Goal: Task Accomplishment & Management: Complete application form

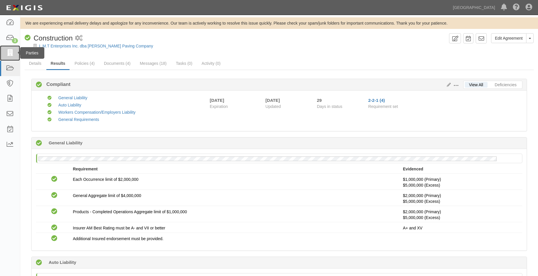
click at [11, 52] on icon at bounding box center [10, 53] width 8 height 7
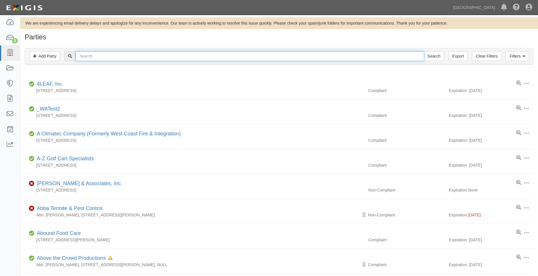
click at [120, 53] on input "text" at bounding box center [250, 56] width 348 height 10
type input "d"
type input "sears"
click input "Search"
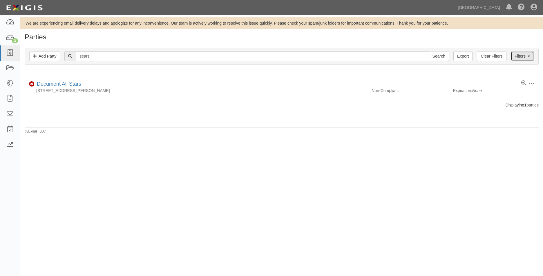
click at [514, 54] on link "Filters" at bounding box center [521, 56] width 23 height 10
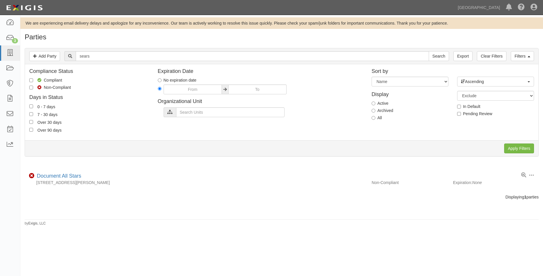
click at [375, 119] on label "All" at bounding box center [376, 118] width 10 height 6
click at [375, 119] on input "All" at bounding box center [373, 118] width 4 height 4
radio input "true"
click at [512, 148] on input "Apply Filters" at bounding box center [519, 149] width 30 height 10
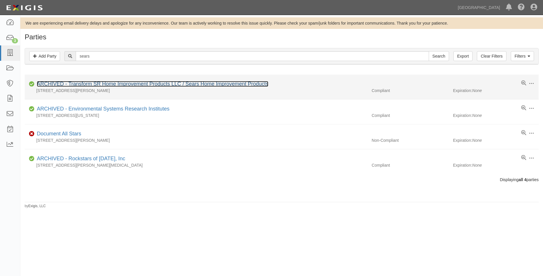
click at [262, 83] on link "ARCHIVED - Transform SR Home Improvement Products LLC / Sears Home Improvement …" at bounding box center [152, 84] width 231 height 6
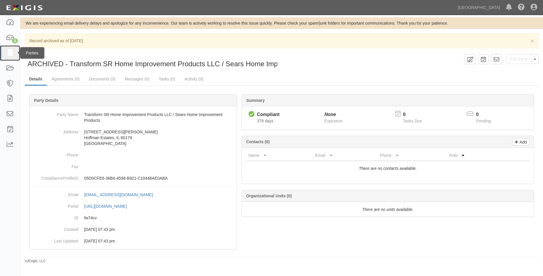
click at [12, 49] on link at bounding box center [10, 52] width 20 height 15
click at [13, 55] on icon at bounding box center [10, 53] width 8 height 7
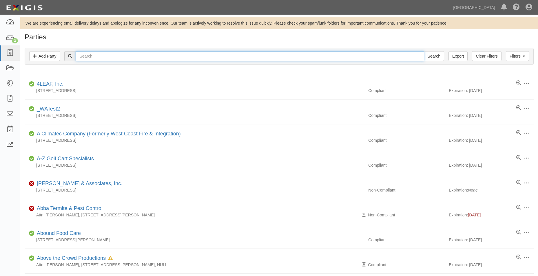
click at [103, 61] on input "text" at bounding box center [250, 56] width 348 height 10
type input "mortise & tenon"
click at [424, 51] on input "Search" at bounding box center [434, 56] width 20 height 10
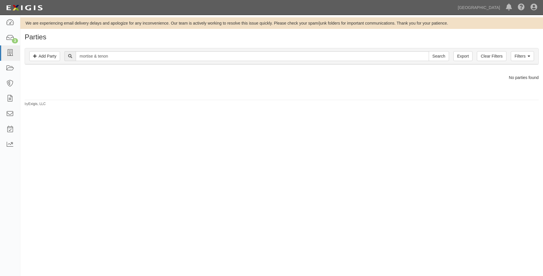
click at [534, 57] on div "Filters Add Party Clear Filters Export mortise & tenon Search Filters" at bounding box center [281, 56] width 513 height 16
click at [526, 54] on link "Filters" at bounding box center [521, 56] width 23 height 10
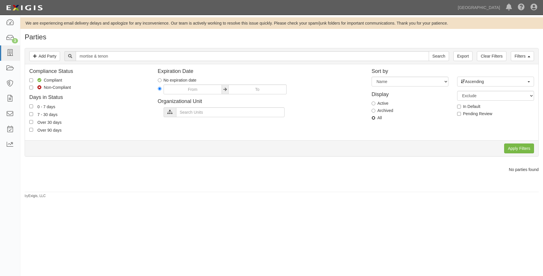
click at [372, 117] on input "All" at bounding box center [373, 118] width 4 height 4
radio input "true"
click at [511, 149] on input "Apply Filters" at bounding box center [519, 149] width 30 height 10
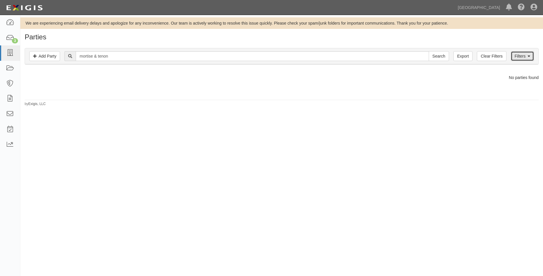
click at [523, 54] on link "Filters" at bounding box center [521, 56] width 23 height 10
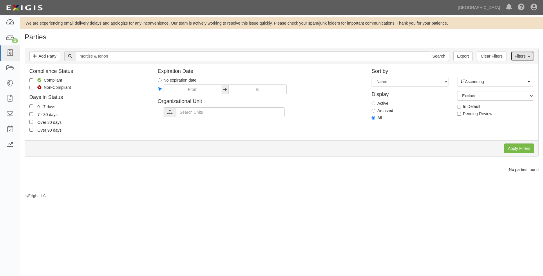
click at [524, 52] on link "Filters" at bounding box center [521, 56] width 23 height 10
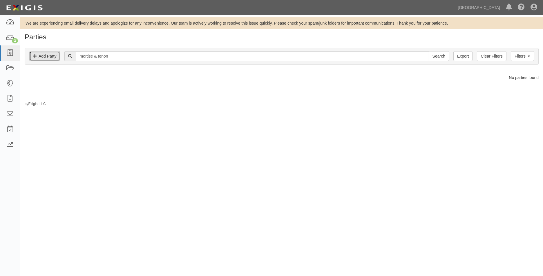
click at [48, 57] on link "Add Party" at bounding box center [44, 56] width 31 height 10
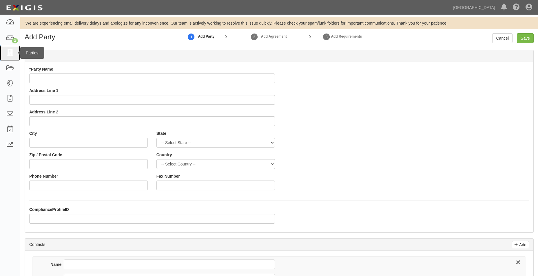
click at [12, 53] on icon at bounding box center [10, 53] width 8 height 7
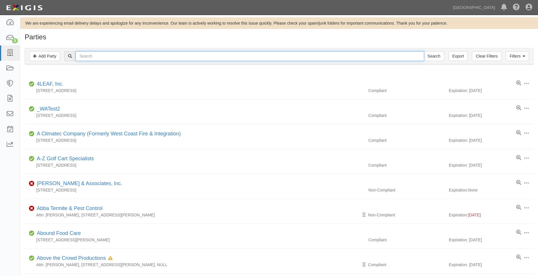
click at [92, 60] on input "text" at bounding box center [250, 56] width 348 height 10
type input "c"
type input "the grill"
click at [424, 51] on input "Search" at bounding box center [434, 56] width 20 height 10
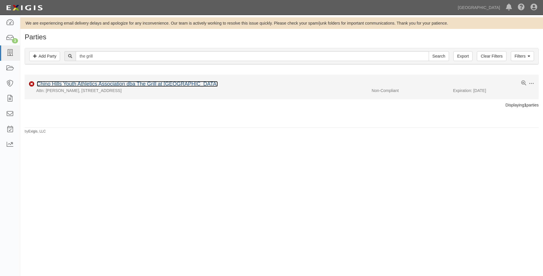
click at [60, 83] on link "Chino Hills Youth Athletics Association dba The Grill at [GEOGRAPHIC_DATA]" at bounding box center [127, 84] width 181 height 6
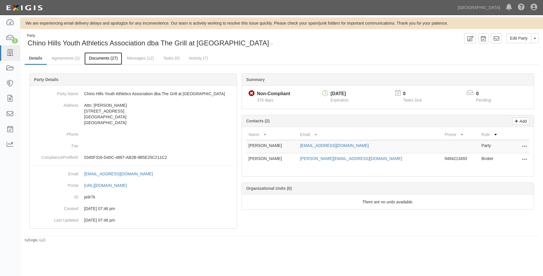
click at [117, 59] on link "Documents (27)" at bounding box center [103, 58] width 38 height 12
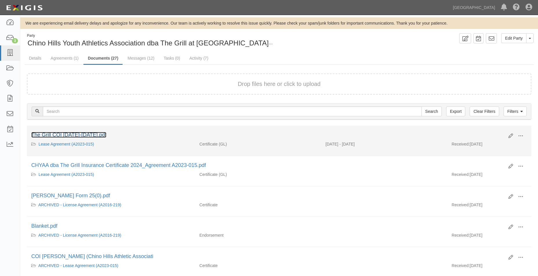
click at [93, 134] on link "The Grill COI 2025-2026.pdf" at bounding box center [68, 135] width 75 height 6
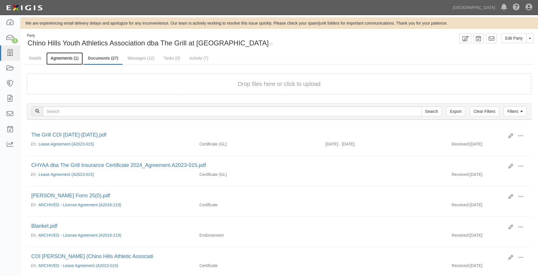
click at [77, 57] on link "Agreements (1)" at bounding box center [64, 58] width 37 height 12
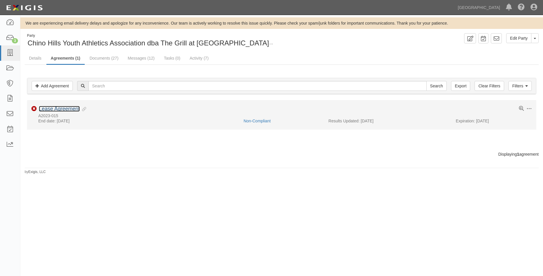
click at [72, 109] on link "Lease Agreement" at bounding box center [59, 109] width 41 height 6
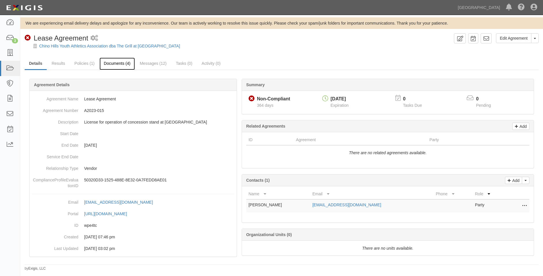
click at [112, 62] on link "Documents (4)" at bounding box center [116, 64] width 35 height 12
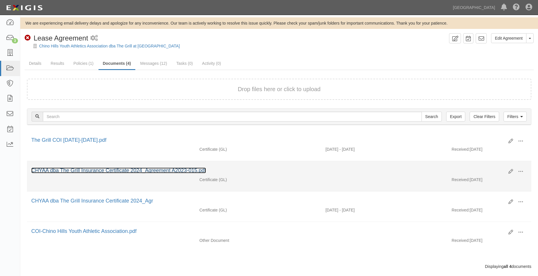
click at [173, 168] on link "CHYAA dba The Grill Insurance Certificate 2024_Agreement A2023-015.pdf" at bounding box center [118, 171] width 175 height 6
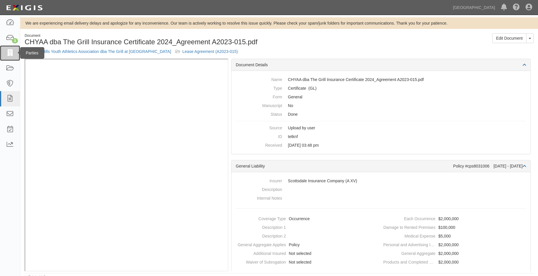
click at [14, 57] on link at bounding box center [10, 52] width 20 height 15
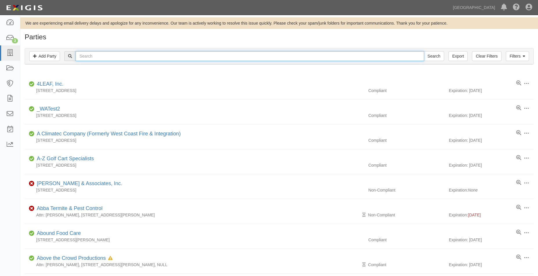
click at [104, 55] on input "text" at bounding box center [250, 56] width 348 height 10
type input "mortise & tenon"
click at [52, 60] on link "Add Party" at bounding box center [44, 56] width 31 height 10
click at [511, 53] on link "Filters" at bounding box center [517, 56] width 23 height 10
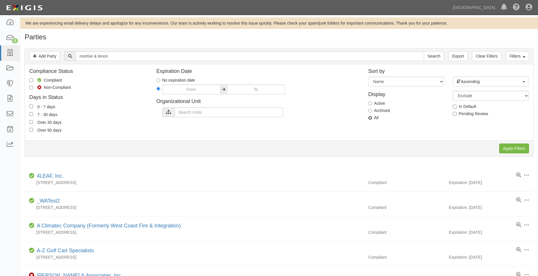
click at [372, 117] on input "All" at bounding box center [370, 118] width 4 height 4
radio input "true"
click at [514, 141] on div "Apply Filters Clear Filters" at bounding box center [279, 149] width 509 height 16
click at [514, 150] on input "Apply Filters" at bounding box center [514, 149] width 30 height 10
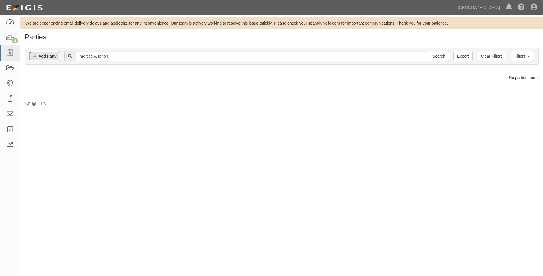
click at [41, 56] on link "Add Party" at bounding box center [44, 56] width 31 height 10
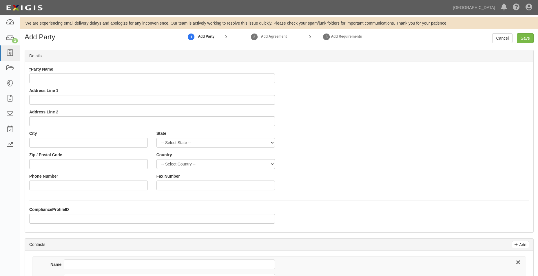
type input "m"
type input "Mortise & Tenon Building Corp"
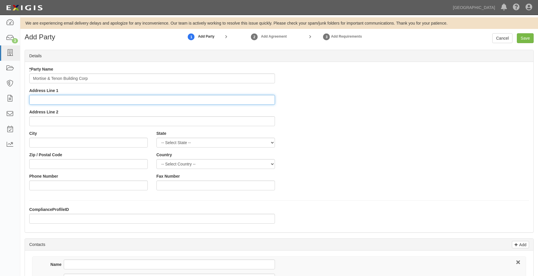
click at [93, 98] on input "Address Line 1" at bounding box center [152, 100] width 246 height 10
type input "14269 Imperial Hwy"
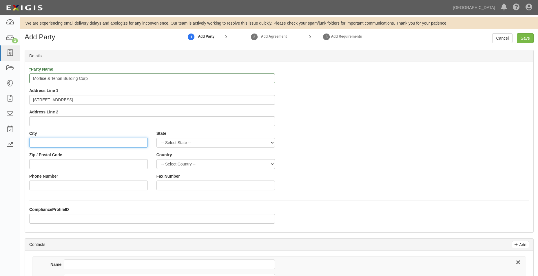
click at [113, 146] on input "City" at bounding box center [88, 143] width 119 height 10
type input "La Mirada"
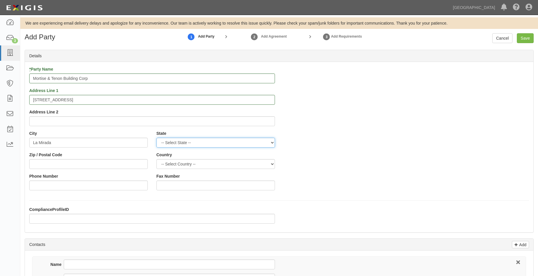
click at [167, 148] on select "-- Select State -- Alabama Alaska Arizona Arkansas California Colorado Connecti…" at bounding box center [215, 143] width 119 height 10
select select "CA"
click at [156, 138] on select "-- Select State -- Alabama Alaska Arizona Arkansas California Colorado Connecti…" at bounding box center [215, 143] width 119 height 10
click at [90, 165] on input "Zip / Postal Code" at bounding box center [88, 164] width 119 height 10
type input "90638"
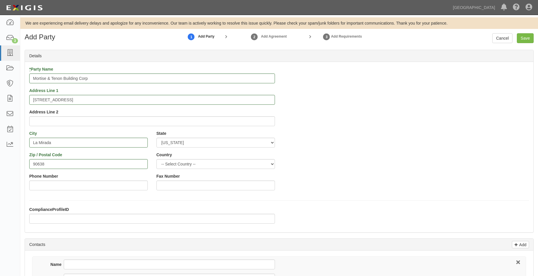
click at [320, 93] on div "* Party Name Mortise & Tenon Building Corp Address Line 1 14269 Imperial Hwy Ad…" at bounding box center [279, 130] width 509 height 129
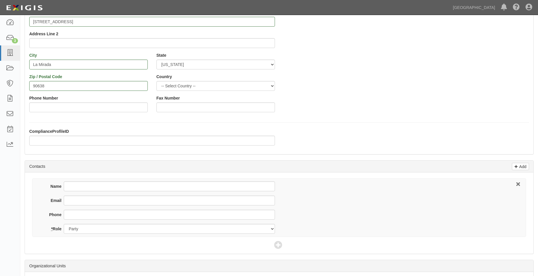
scroll to position [87, 0]
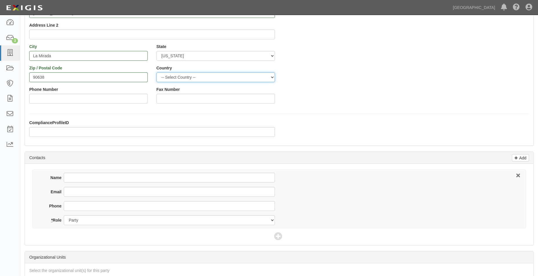
click at [223, 81] on select "-- Select Country -- Canada United States --------------- Afghanistan Åland Isl…" at bounding box center [215, 77] width 119 height 10
select select "US"
click at [156, 72] on select "-- Select Country -- Canada United States --------------- Afghanistan Åland Isl…" at bounding box center [215, 77] width 119 height 10
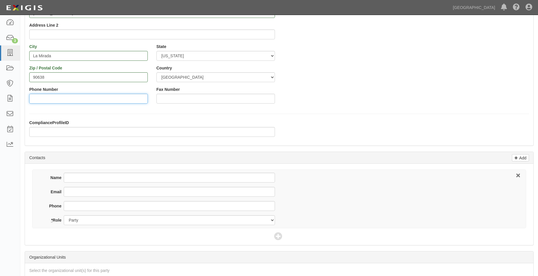
click at [44, 99] on input "Phone Number" at bounding box center [88, 99] width 119 height 10
type input "(714) 519-3200"
click at [392, 83] on div "* Party Name Mortise & Tenon Building Corp Address Line 1 14269 Imperial Hwy Ad…" at bounding box center [279, 43] width 509 height 129
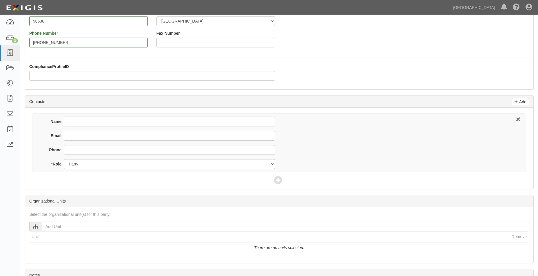
scroll to position [145, 0]
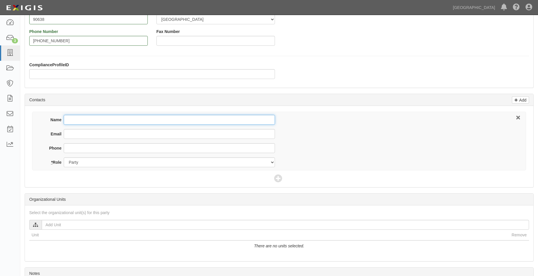
click at [205, 123] on input "Name" at bounding box center [169, 120] width 211 height 10
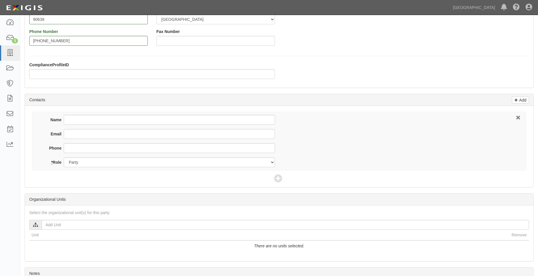
click at [379, 139] on div "Name Email Phone * Role Party Broker Other" at bounding box center [279, 141] width 494 height 59
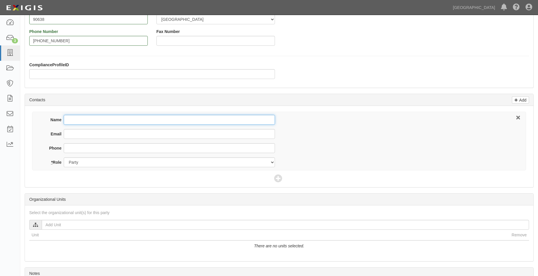
click at [69, 125] on input "Name" at bounding box center [169, 120] width 211 height 10
type input "Benjamin Romero"
click at [117, 132] on input "Email" at bounding box center [169, 134] width 211 height 10
type input "mtbuildingcorp@gmail.com"
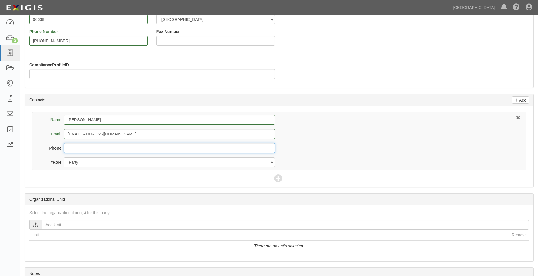
click at [143, 151] on input "Phone" at bounding box center [169, 148] width 211 height 10
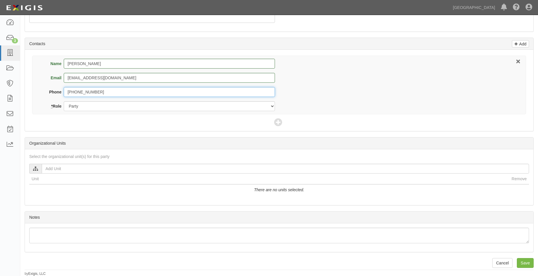
scroll to position [201, 0]
type input "(714) 519-3200"
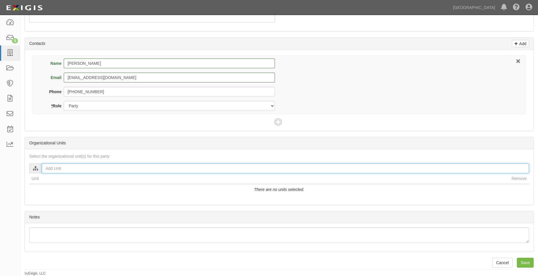
click at [172, 170] on input "text" at bounding box center [285, 169] width 487 height 10
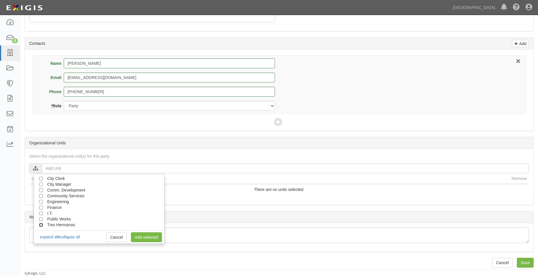
click at [40, 227] on input "Tres Hermanos" at bounding box center [41, 225] width 4 height 4
checkbox input "true"
click at [149, 236] on link "Add selected" at bounding box center [146, 238] width 31 height 10
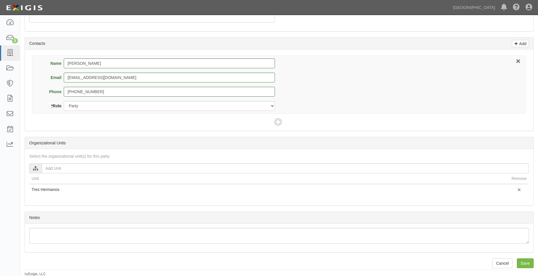
scroll to position [202, 0]
click at [529, 262] on input "Save" at bounding box center [525, 263] width 17 height 10
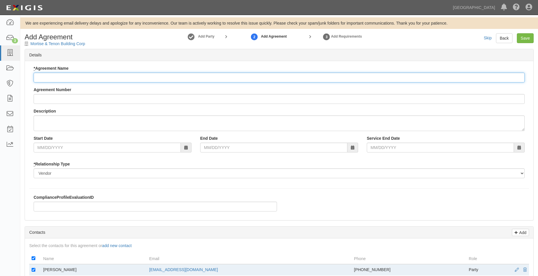
click at [110, 81] on input "* Agreement Name" at bounding box center [279, 78] width 491 height 10
type input "Services Agreement"
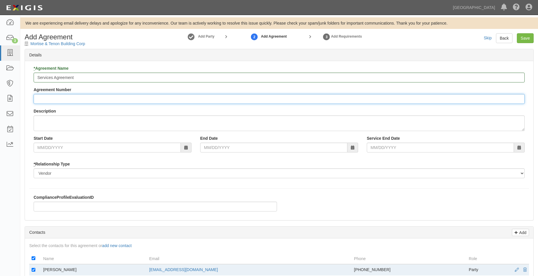
click at [110, 96] on input "Agreement Number" at bounding box center [279, 99] width 491 height 10
type input "t"
type input "THCA25-001"
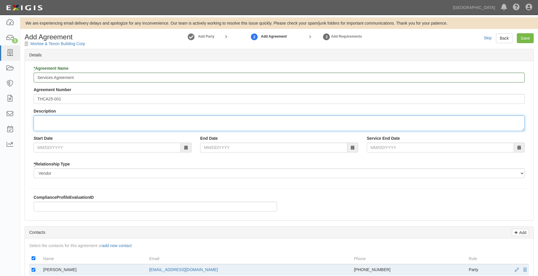
click at [104, 126] on textarea "Description" at bounding box center [279, 124] width 491 height 16
type textarea "General Contractor at THE TRES HERMANOS RANCH"
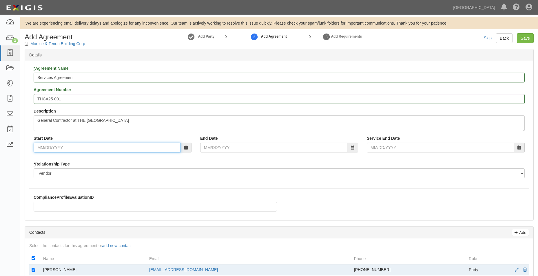
click at [108, 147] on input "Start Date" at bounding box center [107, 148] width 147 height 10
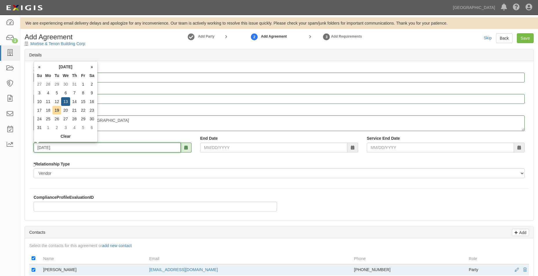
type input "08/13/2025"
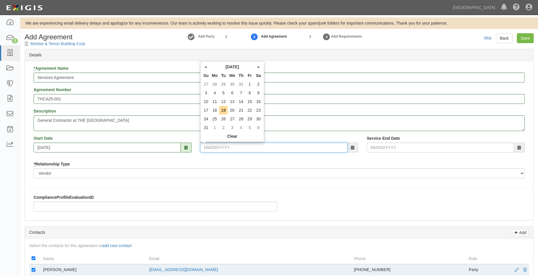
click at [261, 143] on input "End Date" at bounding box center [273, 148] width 147 height 10
type input "06/30/2030"
click at [280, 159] on div "* Agreement Name Services Agreement Agreement Number THCA25-001 Description Gen…" at bounding box center [279, 123] width 500 height 117
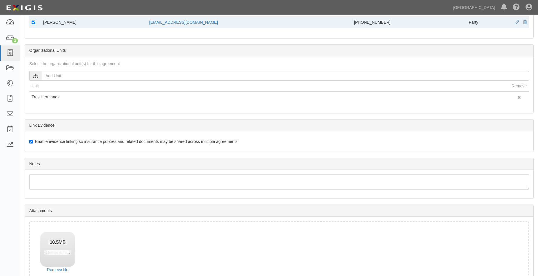
scroll to position [284, 0]
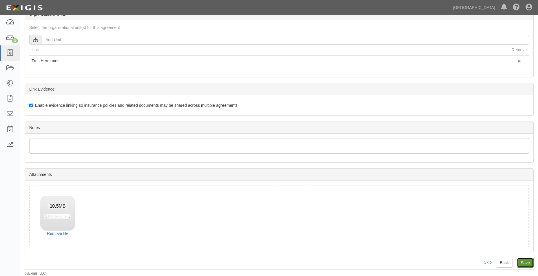
click at [527, 265] on input "Save" at bounding box center [525, 263] width 17 height 10
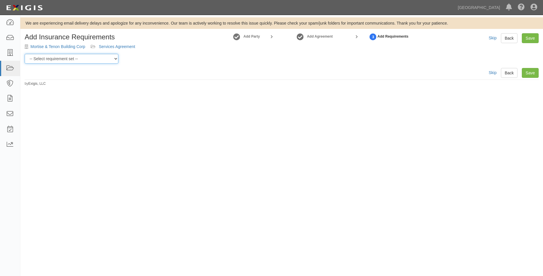
click at [95, 59] on select "-- Select requirement set -- 0-0-0-.03 Prof. Liability 0-0-0-1 CYB 0-1-0-0-1 E&…" at bounding box center [72, 59] width 94 height 10
click at [53, 57] on select "-- Select requirement set -- 0-0-0-.03 Prof. Liability 0-0-0-1 CYB 0-1-0-0-1 E&…" at bounding box center [72, 59] width 94 height 10
select select "54302"
click at [25, 54] on select "-- Select requirement set -- 0-0-0-.03 Prof. Liability 0-0-0-1 CYB 0-1-0-0-1 E&…" at bounding box center [72, 59] width 94 height 10
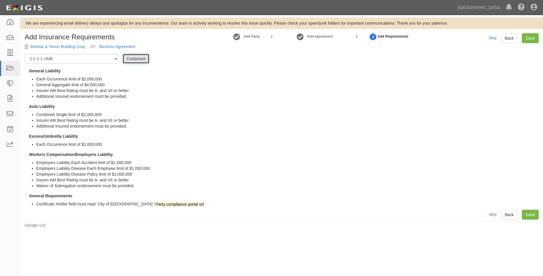
click at [128, 59] on link "Customize" at bounding box center [136, 59] width 27 height 10
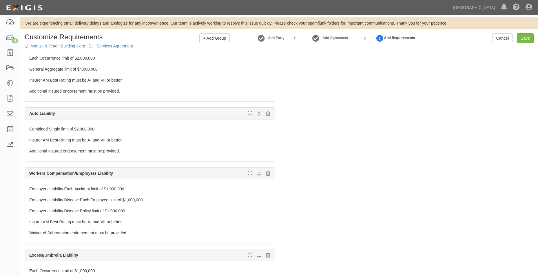
scroll to position [26, 0]
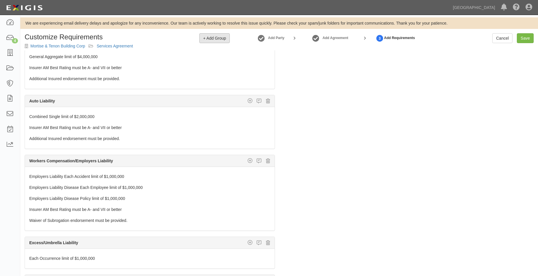
click at [225, 41] on button "+ Add Group" at bounding box center [214, 38] width 30 height 10
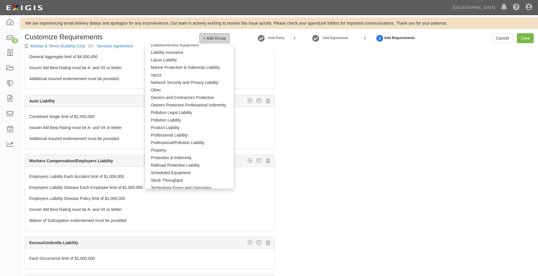
scroll to position [319, 0]
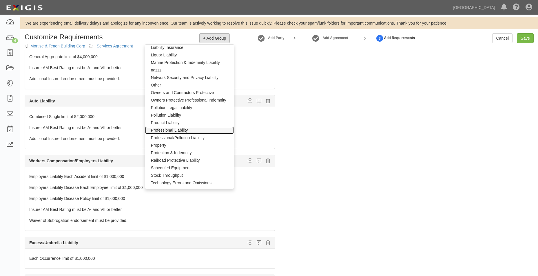
click at [177, 129] on link "Professional Liability" at bounding box center [189, 131] width 89 height 8
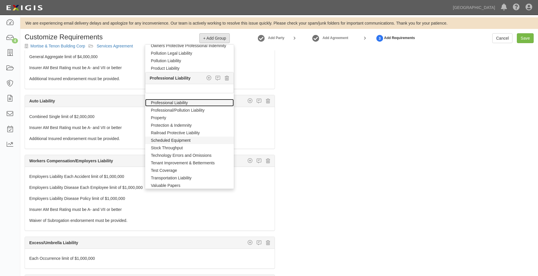
scroll to position [377, 0]
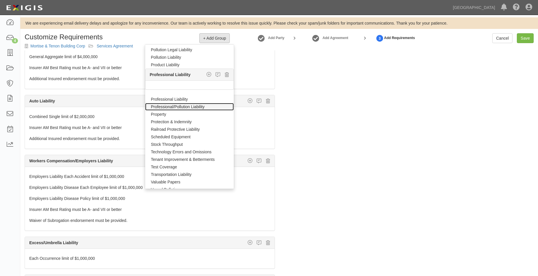
click at [179, 109] on link "Professional/Pollution Liability" at bounding box center [189, 107] width 89 height 8
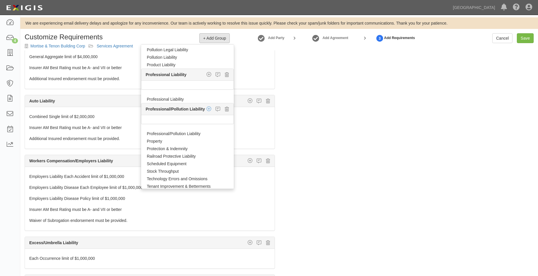
click at [207, 110] on icon "button" at bounding box center [209, 108] width 5 height 5
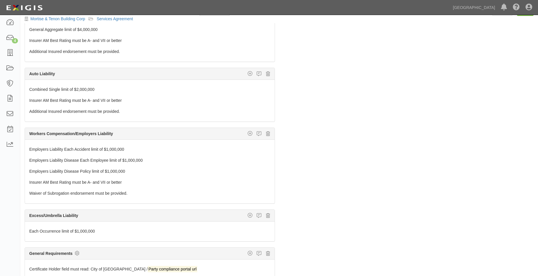
scroll to position [54, 0]
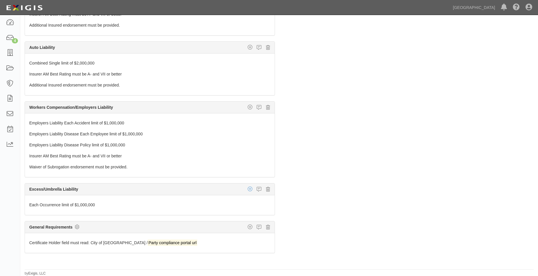
click at [248, 190] on icon "button" at bounding box center [250, 189] width 5 height 5
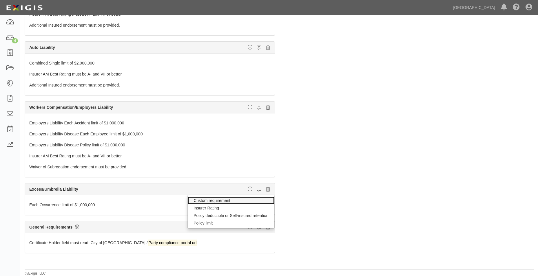
click at [205, 201] on link "Custom requirement" at bounding box center [231, 201] width 86 height 8
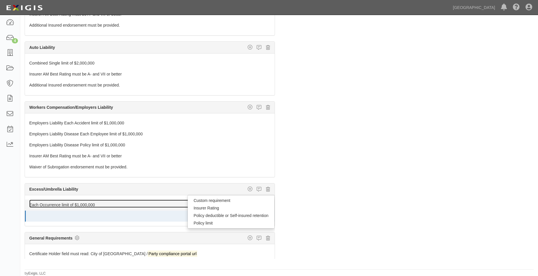
click at [125, 206] on link "Each Occurrence limit of $1,000,000" at bounding box center [138, 204] width 219 height 8
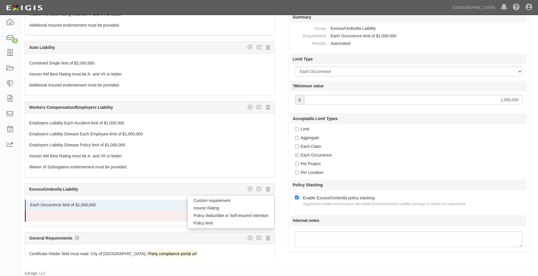
click at [503, 100] on input "1,000,000" at bounding box center [413, 100] width 218 height 10
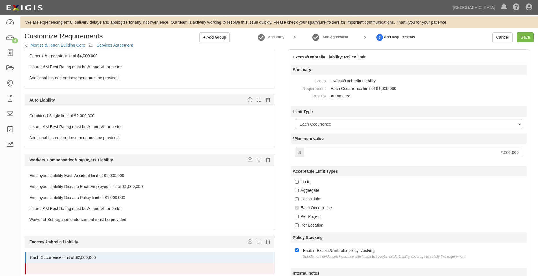
scroll to position [0, 0]
type input "2,000,000"
click at [528, 35] on link "Save" at bounding box center [525, 38] width 17 height 10
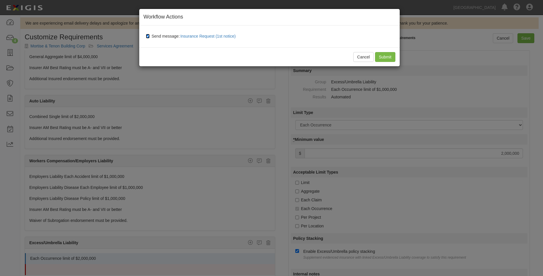
click at [147, 35] on input "Send message: Insurance Request (1st notice)" at bounding box center [148, 36] width 4 height 5
checkbox input "false"
click at [388, 58] on input "Submit" at bounding box center [385, 57] width 20 height 10
type input "2000000"
click at [390, 59] on div "Cancel Submit" at bounding box center [269, 57] width 260 height 19
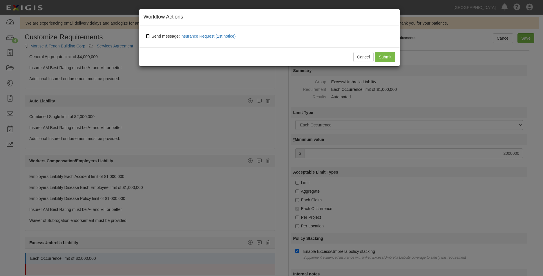
click at [148, 36] on input "Send message: Insurance Request (1st notice)" at bounding box center [148, 36] width 4 height 5
checkbox input "true"
click at [385, 56] on div "Cancel Submit" at bounding box center [269, 57] width 260 height 19
click at [385, 58] on div "Cancel Submit" at bounding box center [269, 57] width 260 height 19
click at [385, 54] on div "Cancel Submit" at bounding box center [269, 57] width 260 height 19
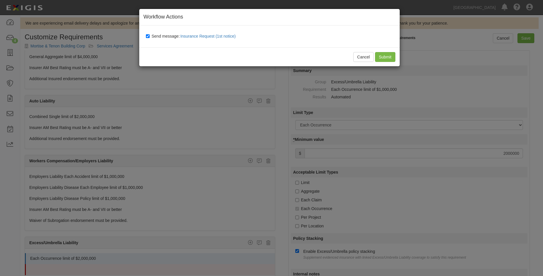
click at [384, 56] on div "Cancel Submit" at bounding box center [269, 57] width 260 height 19
drag, startPoint x: 256, startPoint y: 28, endPoint x: 260, endPoint y: 30, distance: 4.2
click at [257, 28] on div "Workflow Actions Send message: Insurance Request (1st notice) No workflows are …" at bounding box center [269, 38] width 261 height 58
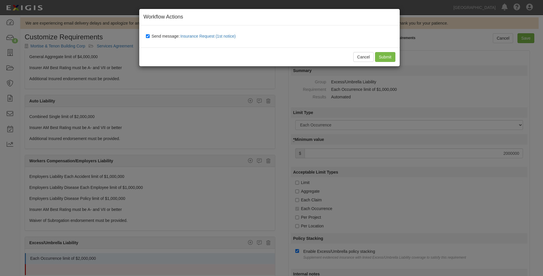
click at [334, 59] on div "Cancel Submit" at bounding box center [269, 57] width 260 height 19
click at [389, 58] on div "Cancel Submit" at bounding box center [269, 57] width 260 height 19
click at [388, 58] on div "Cancel Submit" at bounding box center [269, 57] width 260 height 19
click at [360, 53] on button "Cancel" at bounding box center [363, 57] width 20 height 10
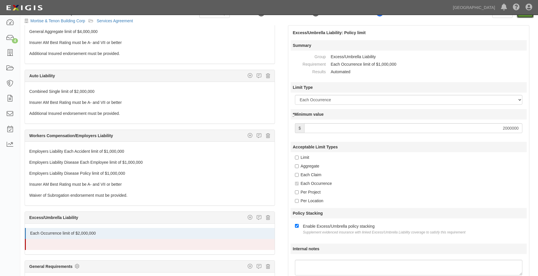
scroll to position [54, 0]
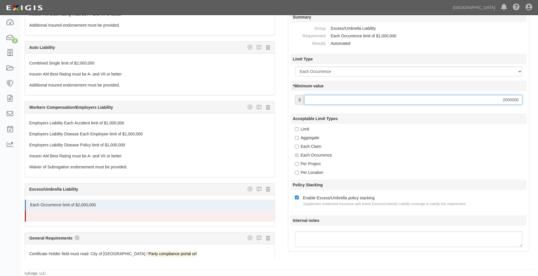
click at [490, 101] on input "2000000" at bounding box center [413, 100] width 218 height 10
type input "2,000,000"
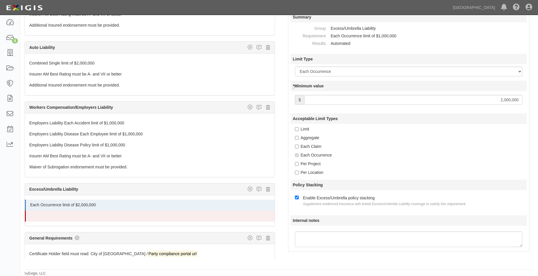
click at [537, 91] on div "Excess/Umbrella Liability: Policy limit Summary Group Excess/Umbrella Liability…" at bounding box center [408, 124] width 259 height 255
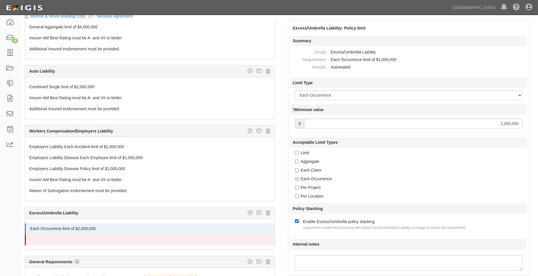
scroll to position [0, 0]
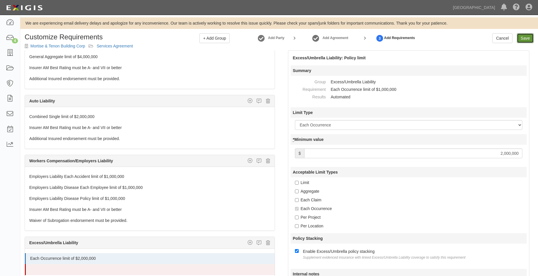
click at [526, 35] on link "Save" at bounding box center [525, 38] width 17 height 10
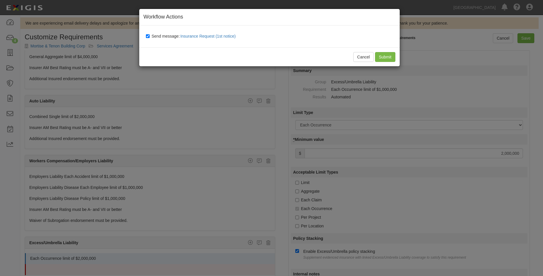
drag, startPoint x: 385, startPoint y: 65, endPoint x: 386, endPoint y: 58, distance: 7.1
click at [385, 63] on div "Cancel Submit" at bounding box center [269, 57] width 260 height 19
click at [386, 56] on div "Cancel Submit" at bounding box center [269, 57] width 260 height 19
click at [148, 37] on input "Send message: Insurance Request (1st notice)" at bounding box center [148, 36] width 4 height 5
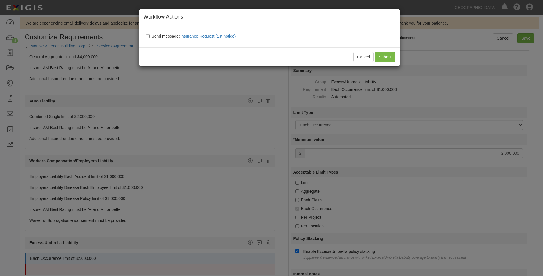
click at [382, 56] on div "Cancel Submit" at bounding box center [269, 57] width 260 height 19
click at [361, 57] on button "Cancel" at bounding box center [363, 57] width 20 height 10
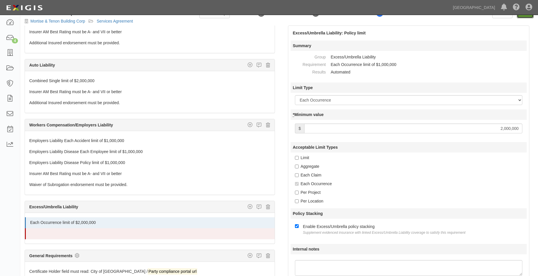
scroll to position [54, 0]
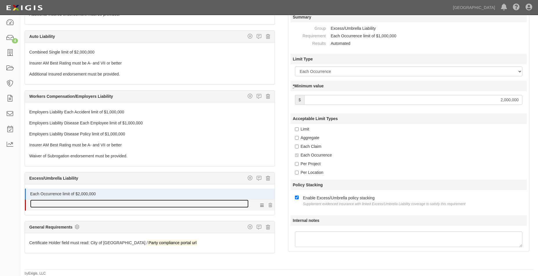
click at [147, 203] on link at bounding box center [139, 204] width 219 height 8
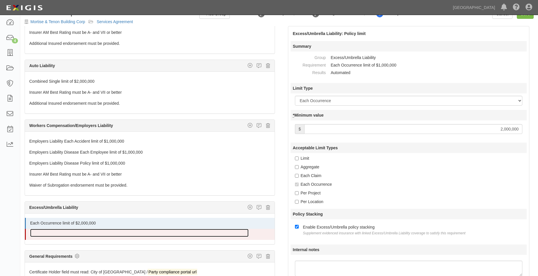
scroll to position [54, 0]
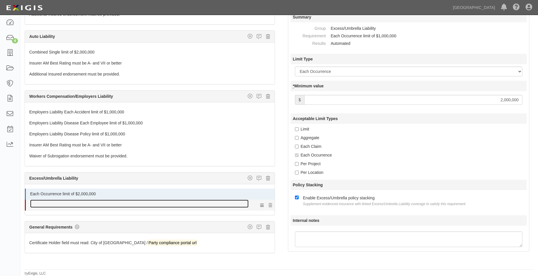
click at [226, 203] on link at bounding box center [139, 204] width 219 height 8
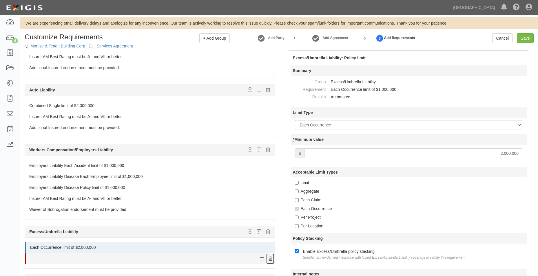
click at [269, 259] on icon at bounding box center [270, 259] width 3 height 4
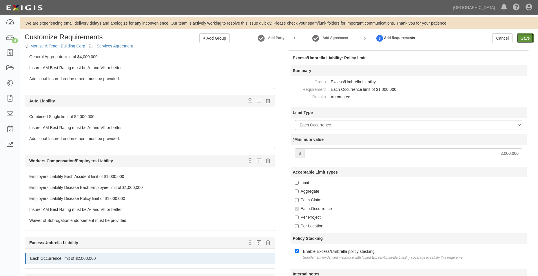
click at [530, 37] on link "Save" at bounding box center [525, 38] width 17 height 10
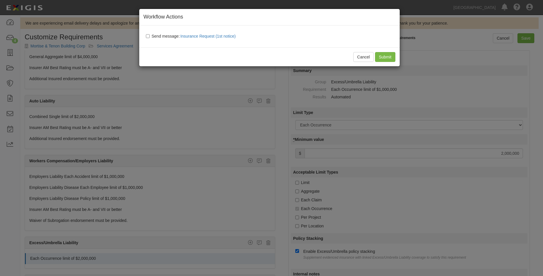
click at [145, 36] on div "Send message: Insurance Request (1st notice)" at bounding box center [270, 36] width 258 height 13
click at [147, 36] on input "Send message: Insurance Request (1st notice)" at bounding box center [148, 36] width 4 height 5
checkbox input "true"
click at [391, 56] on div "Cancel Submit" at bounding box center [269, 57] width 260 height 19
click at [386, 56] on div "Cancel Submit" at bounding box center [269, 57] width 260 height 19
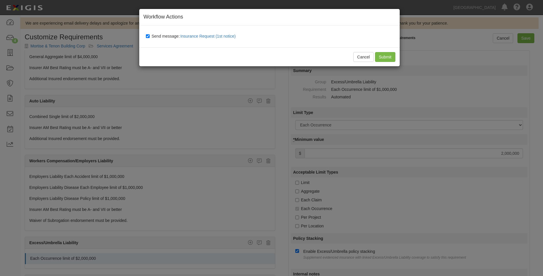
click at [386, 56] on div "Cancel Submit" at bounding box center [269, 57] width 260 height 19
click at [376, 57] on div "Cancel Submit" at bounding box center [269, 57] width 260 height 19
click at [370, 57] on button "Cancel" at bounding box center [363, 57] width 20 height 10
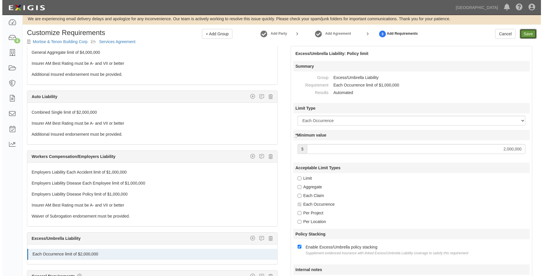
scroll to position [0, 0]
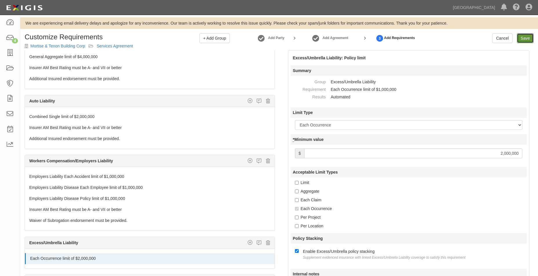
click at [520, 38] on link "Save" at bounding box center [525, 38] width 17 height 10
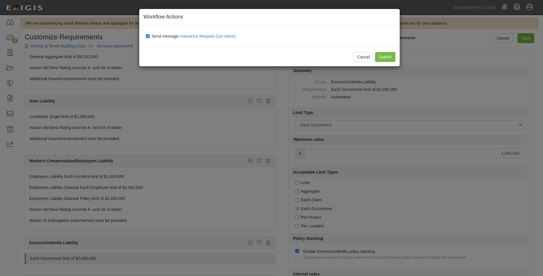
click at [391, 56] on div "Cancel Submit" at bounding box center [269, 57] width 260 height 19
click at [365, 57] on button "Cancel" at bounding box center [363, 57] width 20 height 10
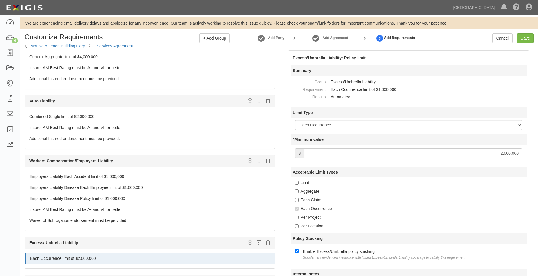
click at [117, 168] on div "Employers Liability Each Accident limit of $1,000,000 2 Employers Liability Dis…" at bounding box center [150, 199] width 250 height 64
click at [121, 163] on div "Workers Compensation/Employers Liability Custom requirement Employers Liability…" at bounding box center [150, 161] width 250 height 12
click at [215, 42] on button "+ Add Group" at bounding box center [214, 38] width 30 height 10
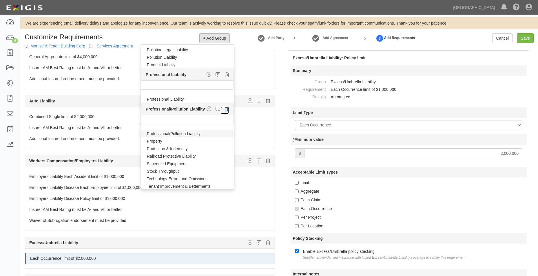
click at [225, 110] on icon at bounding box center [227, 109] width 4 height 5
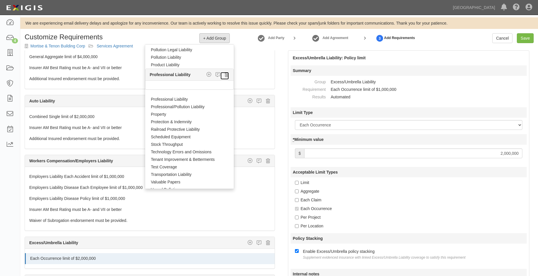
click at [225, 75] on icon at bounding box center [227, 74] width 4 height 5
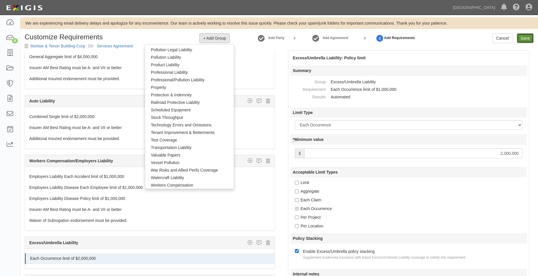
click at [530, 34] on link "Save" at bounding box center [525, 38] width 17 height 10
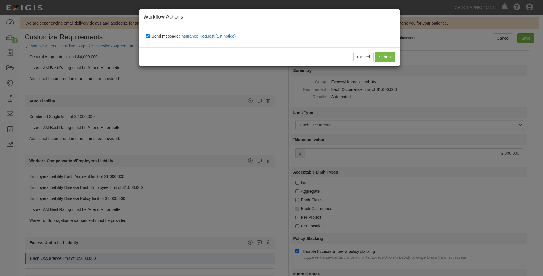
click at [384, 54] on div "Cancel Submit" at bounding box center [269, 57] width 260 height 19
click at [385, 58] on div "Cancel Submit" at bounding box center [269, 57] width 260 height 19
click at [387, 58] on div "Cancel Submit" at bounding box center [269, 57] width 260 height 19
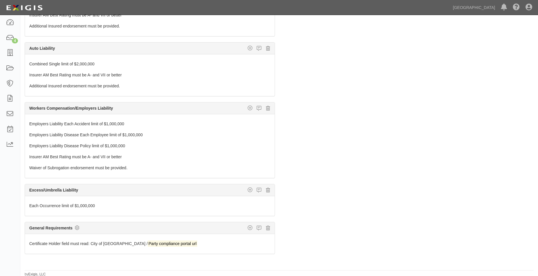
scroll to position [54, 0]
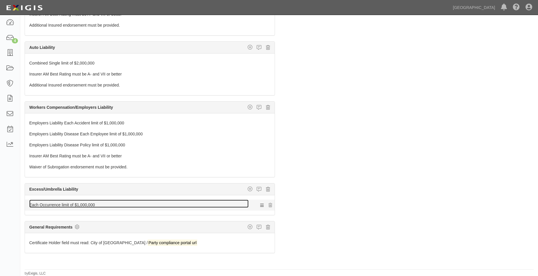
click at [53, 203] on link "Each Occurrence limit of $1,000,000" at bounding box center [138, 204] width 219 height 8
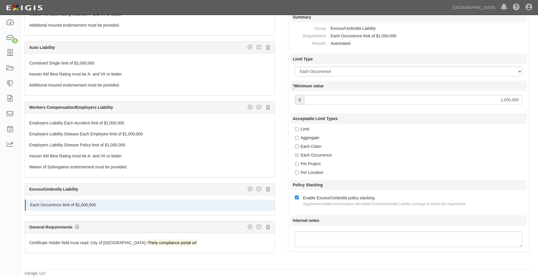
click at [502, 98] on input "1,000,000" at bounding box center [413, 100] width 218 height 10
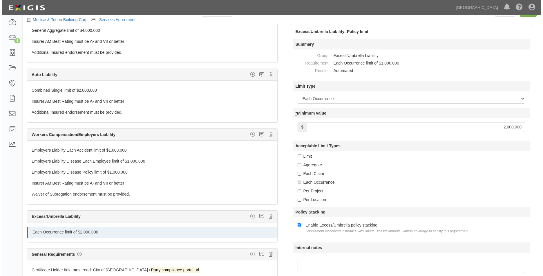
scroll to position [0, 0]
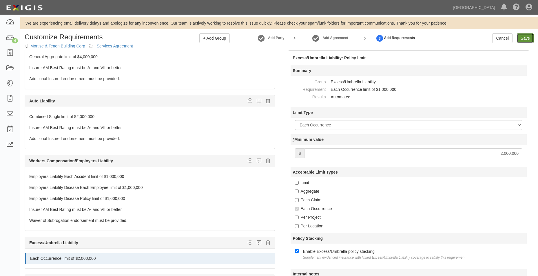
click at [526, 40] on link "Save" at bounding box center [525, 38] width 17 height 10
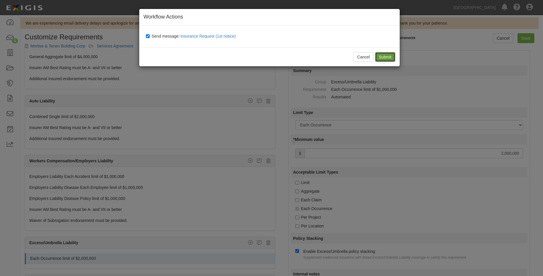
click at [378, 55] on input "Submit" at bounding box center [385, 57] width 20 height 10
type input "2000000"
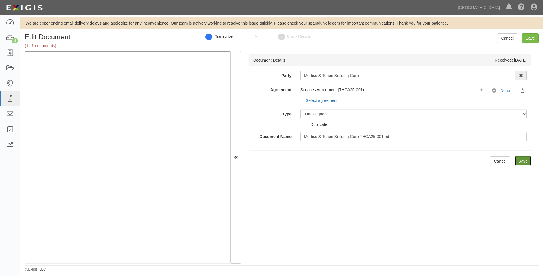
click at [518, 162] on input "Save" at bounding box center [522, 161] width 17 height 10
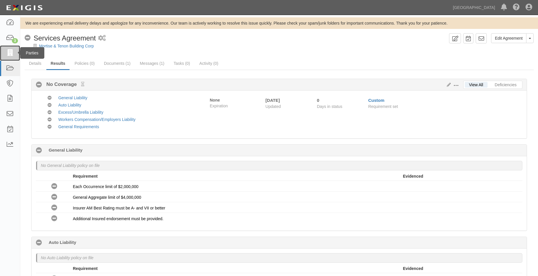
click at [9, 53] on icon at bounding box center [10, 53] width 8 height 7
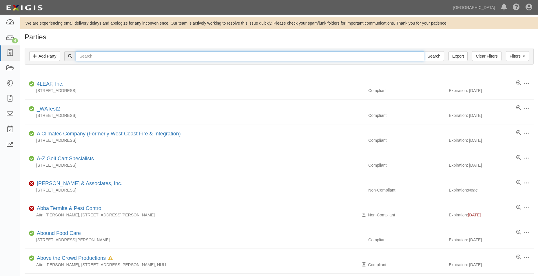
click at [113, 55] on input "text" at bounding box center [250, 56] width 348 height 10
type input "DOCTOR [PERSON_NAME]"
click at [424, 51] on input "Search" at bounding box center [434, 56] width 20 height 10
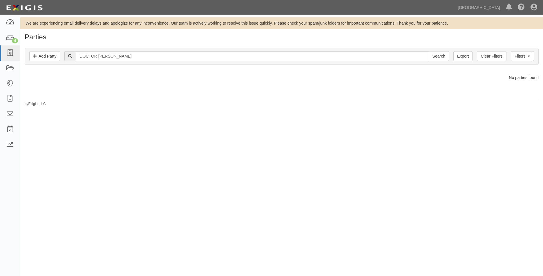
click at [516, 64] on div "Filters Add Party Clear Filters Export DOCTOR ROOTER Search Filters" at bounding box center [281, 56] width 513 height 16
click at [523, 59] on link "Filters" at bounding box center [521, 56] width 23 height 10
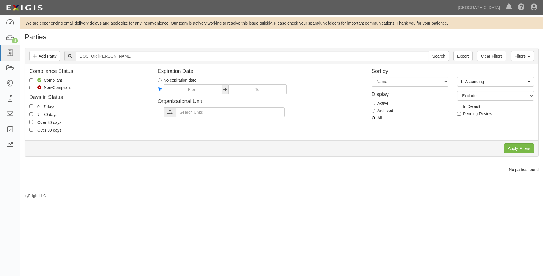
click at [374, 117] on input "All" at bounding box center [373, 118] width 4 height 4
radio input "true"
click at [521, 150] on input "Apply Filters" at bounding box center [519, 149] width 30 height 10
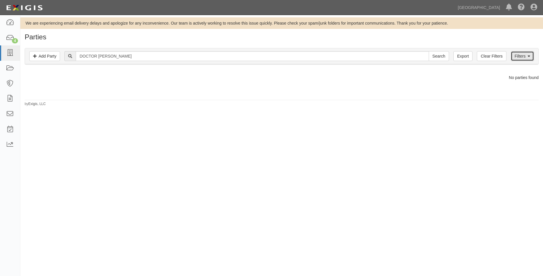
click at [516, 55] on link "Filters" at bounding box center [521, 56] width 23 height 10
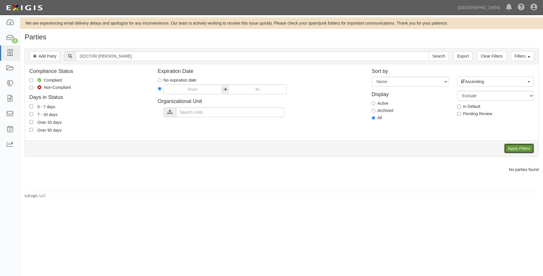
click at [525, 150] on input "Apply Filters" at bounding box center [519, 149] width 30 height 10
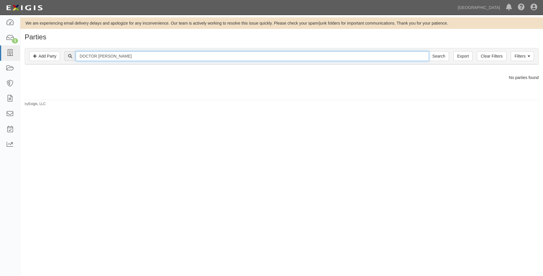
drag, startPoint x: 167, startPoint y: 59, endPoint x: 74, endPoint y: 59, distance: 93.3
click at [74, 59] on div "DOCTOR ROOTER Search" at bounding box center [256, 56] width 384 height 10
type input "SUNCOAST ASPH"
click at [428, 51] on input "Search" at bounding box center [438, 56] width 20 height 10
click at [117, 52] on input "SUNCOAST ASPH" at bounding box center [252, 56] width 353 height 10
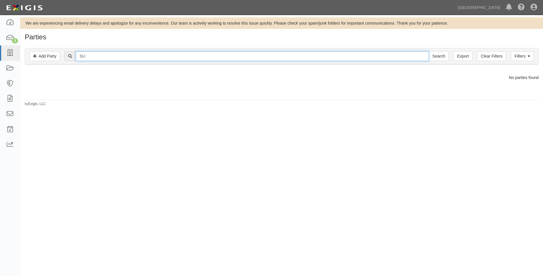
type input "S"
type input "Suncoast"
click at [428, 51] on input "Search" at bounding box center [438, 56] width 20 height 10
click at [528, 57] on icon at bounding box center [528, 56] width 3 height 4
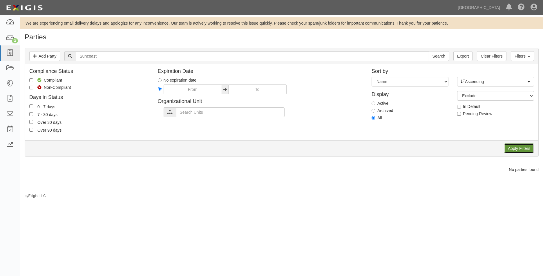
click at [518, 151] on input "Apply Filters" at bounding box center [519, 149] width 30 height 10
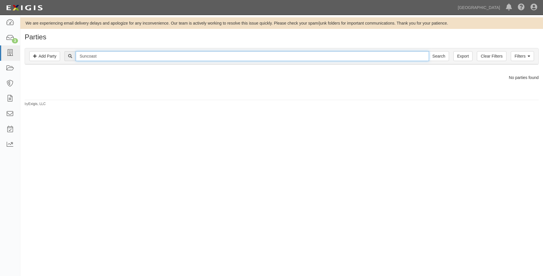
click at [98, 55] on input "Suncoast" at bounding box center [252, 56] width 353 height 10
type input "Suncoast Asph"
click at [428, 51] on input "Search" at bounding box center [438, 56] width 20 height 10
drag, startPoint x: 123, startPoint y: 55, endPoint x: 69, endPoint y: 45, distance: 55.5
click at [58, 52] on div "Filters Add Party Clear Filters Export Suncoast Asph Search Filters" at bounding box center [281, 56] width 513 height 16
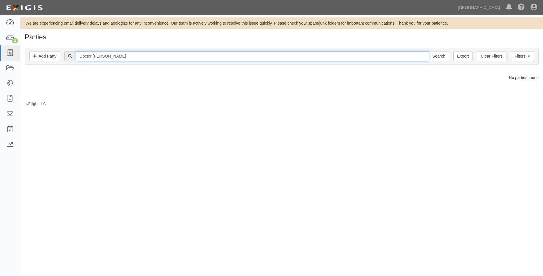
type input "Doctor [PERSON_NAME]"
click at [428, 51] on input "Search" at bounding box center [438, 56] width 20 height 10
click at [10, 51] on icon at bounding box center [10, 53] width 8 height 7
